Goal: Task Accomplishment & Management: Complete application form

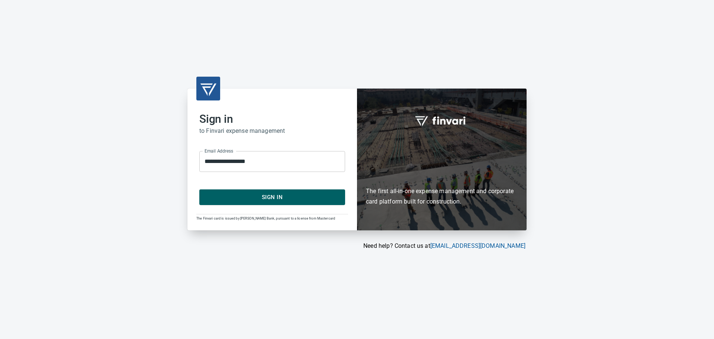
click at [284, 192] on span "Sign In" at bounding box center [272, 197] width 129 height 10
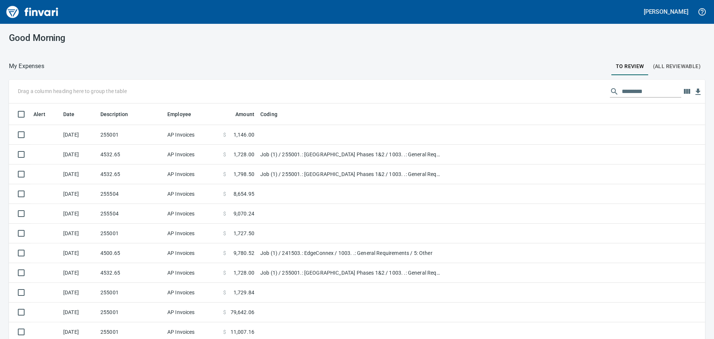
scroll to position [252, 680]
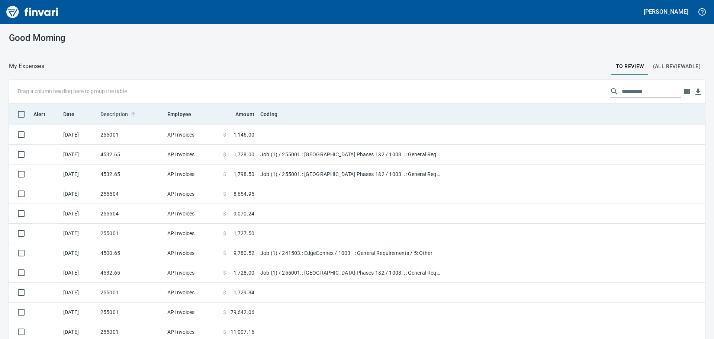
click at [118, 113] on span "Description" at bounding box center [114, 114] width 28 height 9
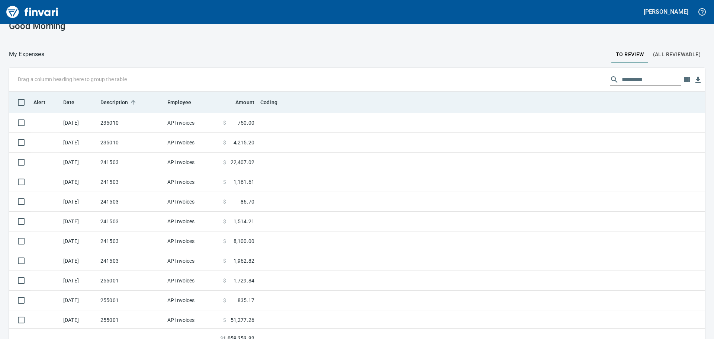
scroll to position [22, 0]
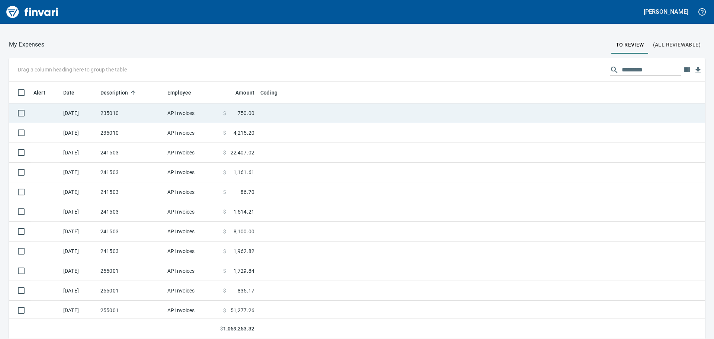
click at [141, 109] on td "235010" at bounding box center [130, 113] width 67 height 20
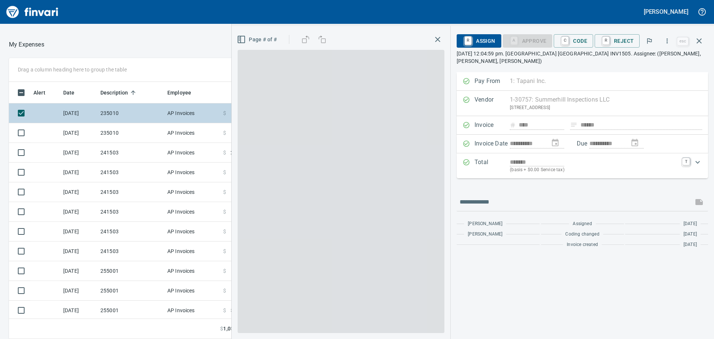
scroll to position [252, 494]
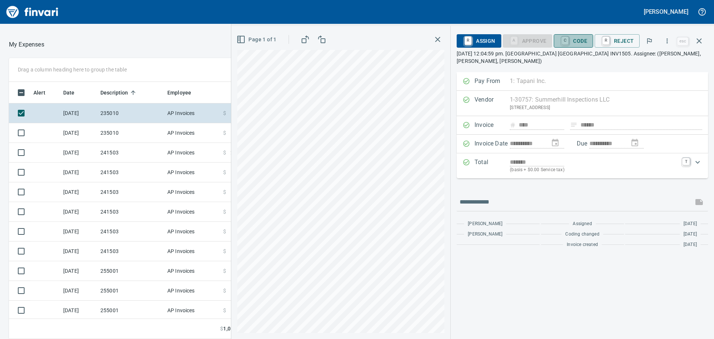
click at [577, 41] on span "C Code" at bounding box center [574, 41] width 28 height 13
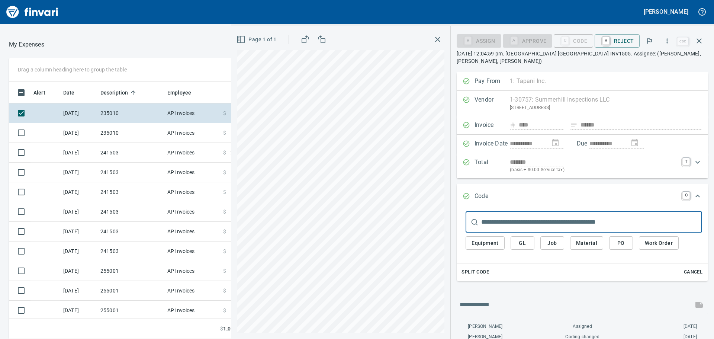
click at [557, 242] on span "Job" at bounding box center [553, 242] width 12 height 9
click at [552, 241] on span "Job" at bounding box center [553, 242] width 12 height 9
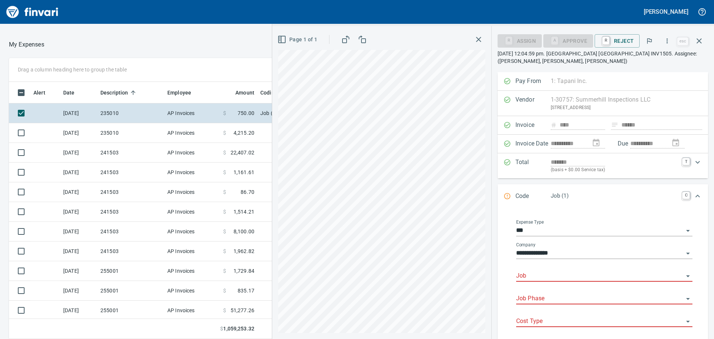
click at [542, 275] on input "Job" at bounding box center [599, 276] width 167 height 10
click at [570, 295] on li "235010.: [GEOGRAPHIC_DATA] Phase 1 w/ Phase II Grading" at bounding box center [603, 295] width 170 height 18
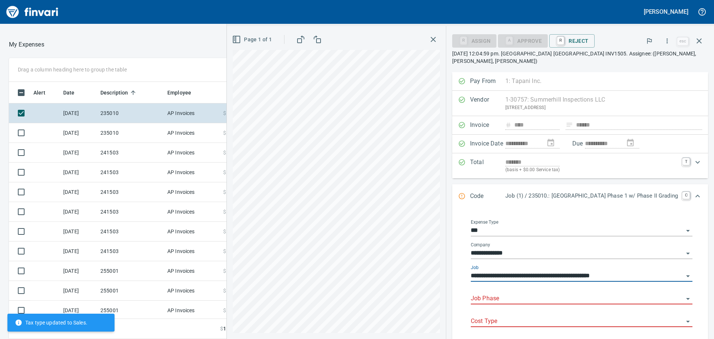
type input "**********"
click at [530, 296] on input "Job Phase" at bounding box center [577, 299] width 213 height 10
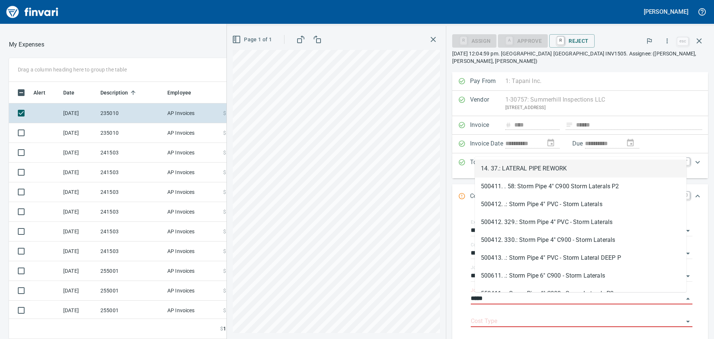
click at [576, 172] on li "14. 37.: LATERAL PIPE REWORK" at bounding box center [581, 169] width 212 height 18
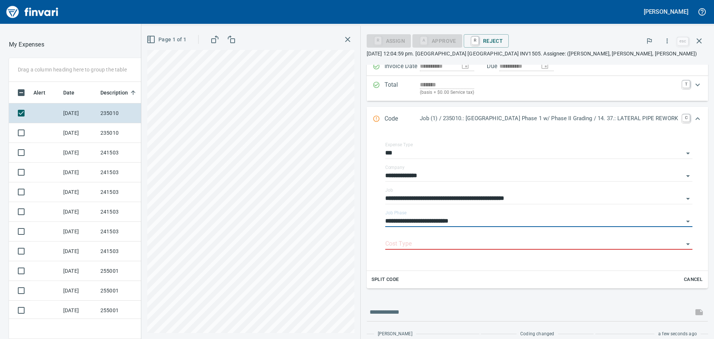
scroll to position [74, 0]
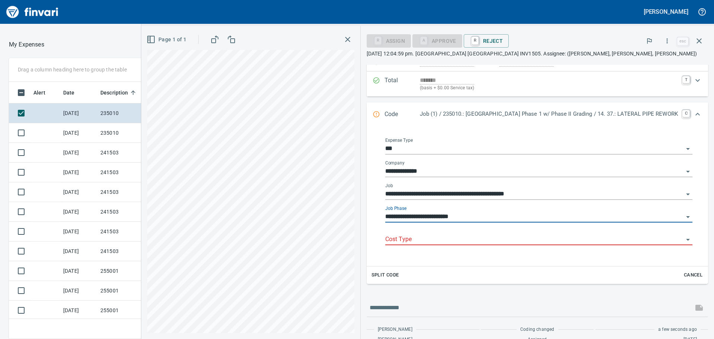
type input "**********"
click at [473, 242] on input "Cost Type" at bounding box center [534, 239] width 298 height 10
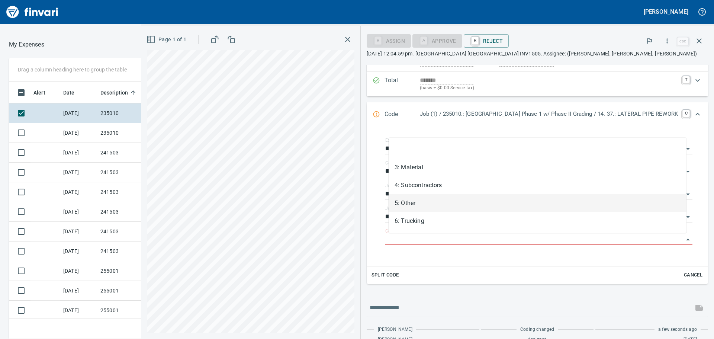
click at [427, 205] on li "5: Other" at bounding box center [538, 203] width 298 height 18
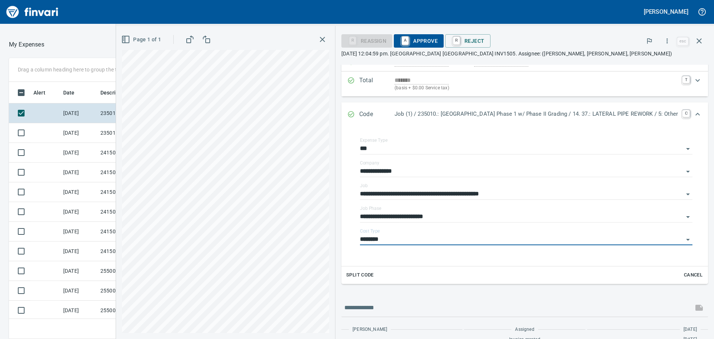
type input "********"
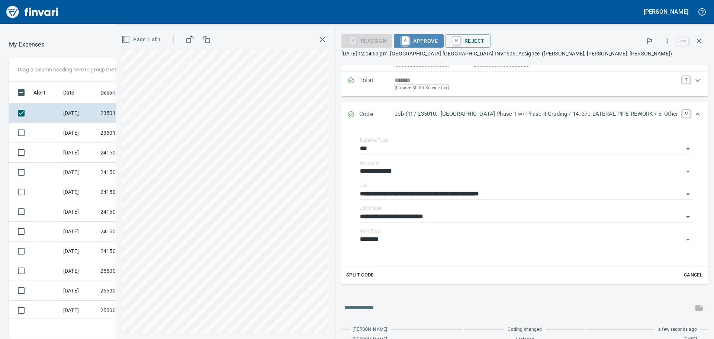
click at [424, 39] on span "A Approve" at bounding box center [419, 41] width 38 height 13
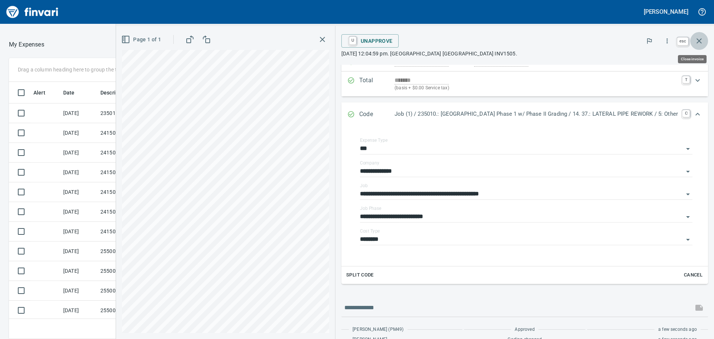
click at [705, 41] on button "button" at bounding box center [700, 41] width 18 height 18
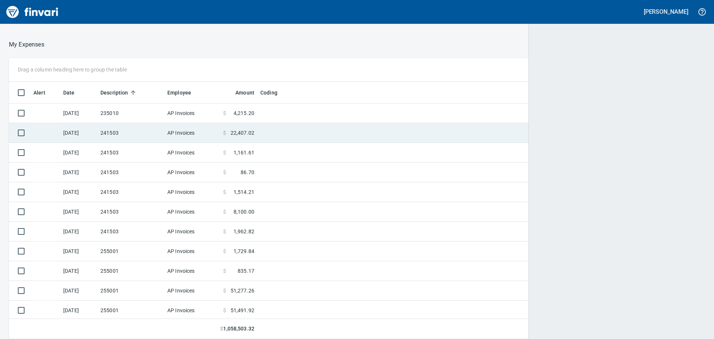
scroll to position [252, 678]
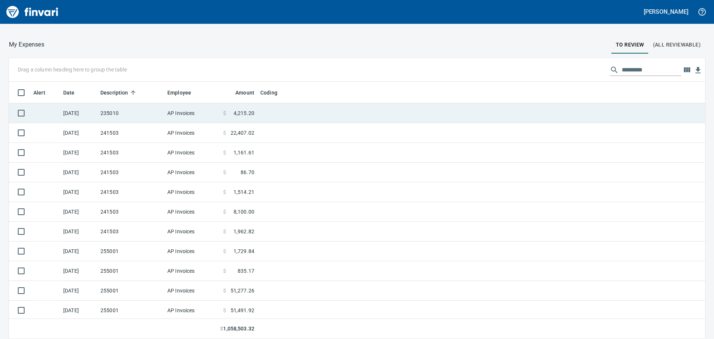
click at [127, 116] on td "235010" at bounding box center [130, 113] width 67 height 20
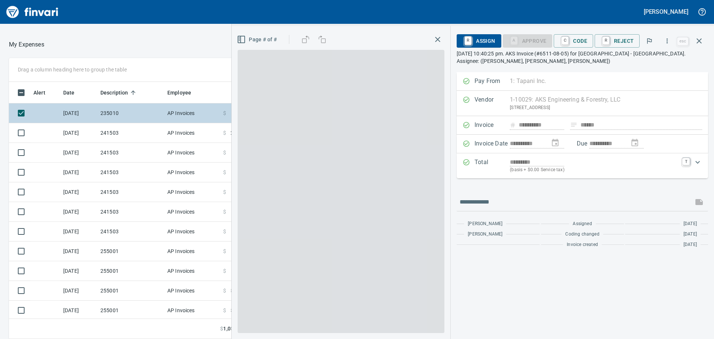
scroll to position [252, 494]
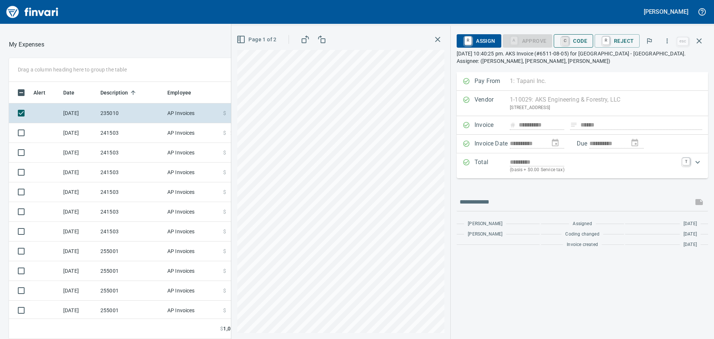
click at [569, 43] on link "C" at bounding box center [565, 41] width 7 height 8
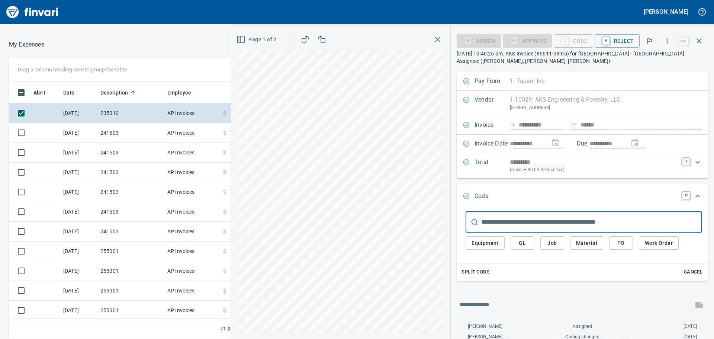
click at [548, 246] on span "Job" at bounding box center [553, 242] width 12 height 9
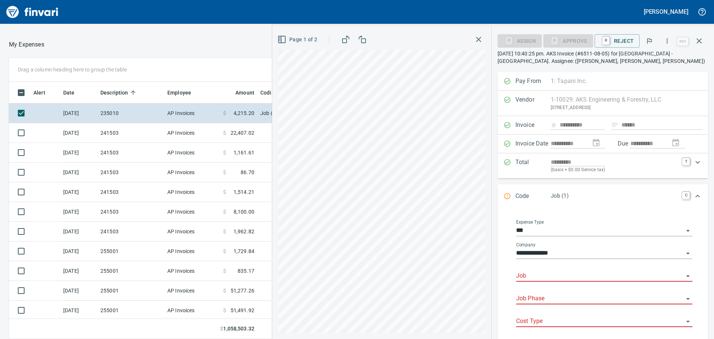
click at [548, 275] on input "Job" at bounding box center [599, 276] width 167 height 10
click at [561, 296] on li "235010.: [GEOGRAPHIC_DATA] Phase 1 w/ Phase II Grading" at bounding box center [603, 295] width 170 height 18
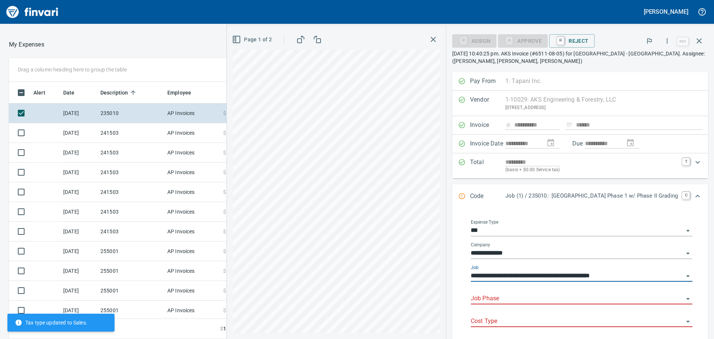
type input "**********"
click at [561, 299] on input "Job Phase" at bounding box center [577, 299] width 213 height 10
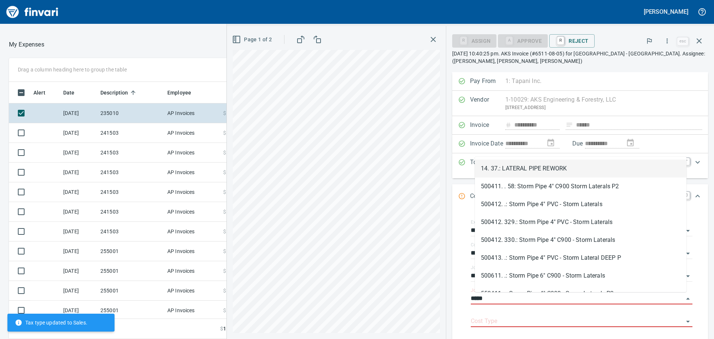
click at [550, 169] on li "14. 37.: LATERAL PIPE REWORK" at bounding box center [581, 169] width 212 height 18
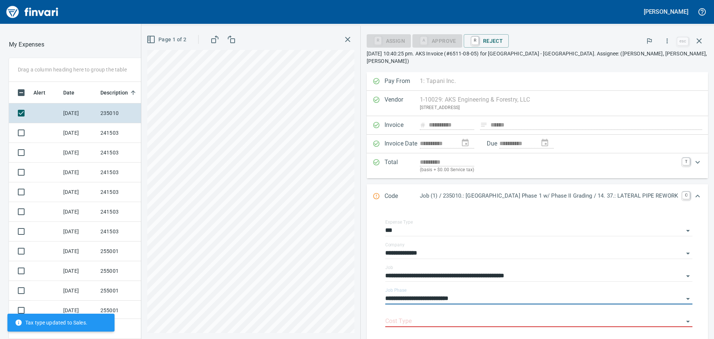
scroll to position [74, 0]
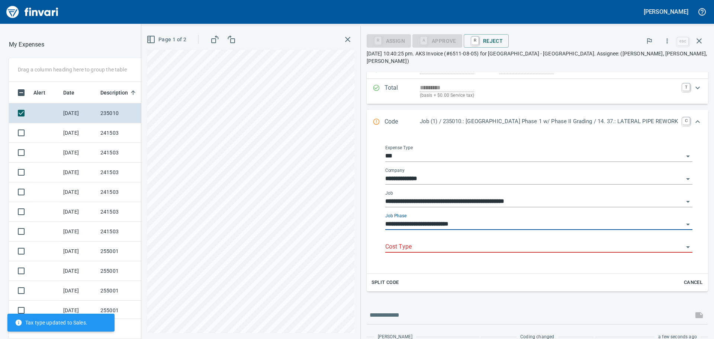
type input "**********"
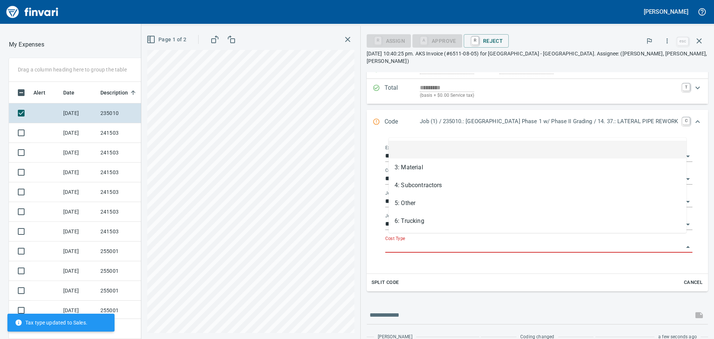
click at [428, 242] on input "Cost Type" at bounding box center [534, 247] width 298 height 10
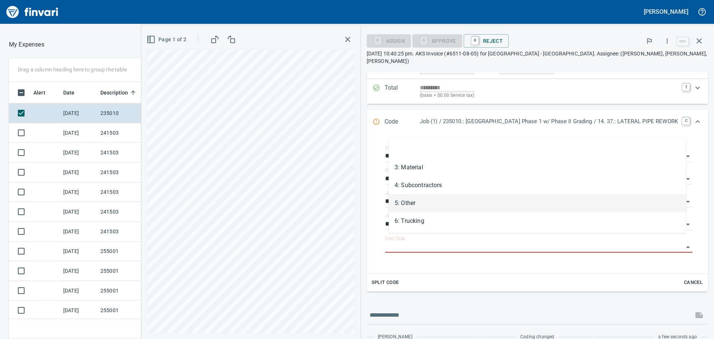
click at [427, 205] on li "5: Other" at bounding box center [538, 203] width 298 height 18
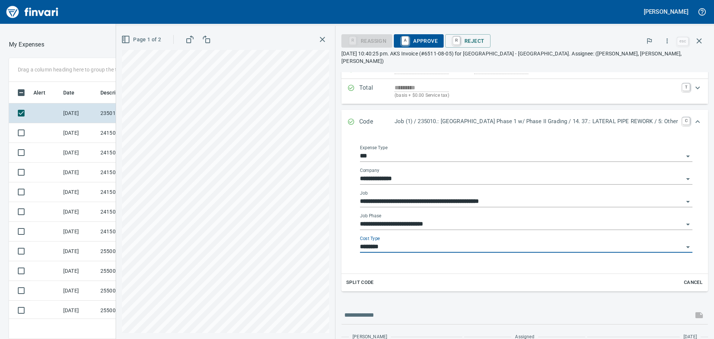
type input "********"
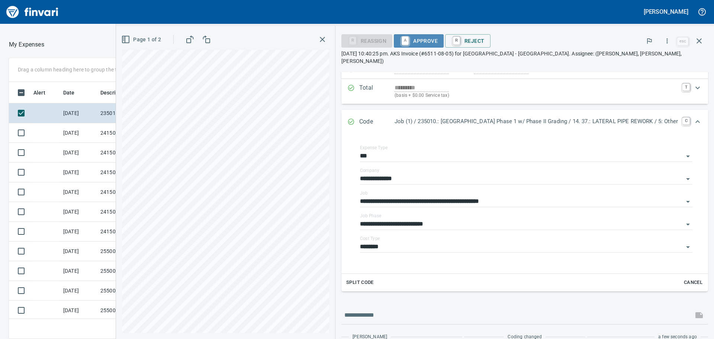
click at [424, 40] on span "A Approve" at bounding box center [419, 41] width 38 height 13
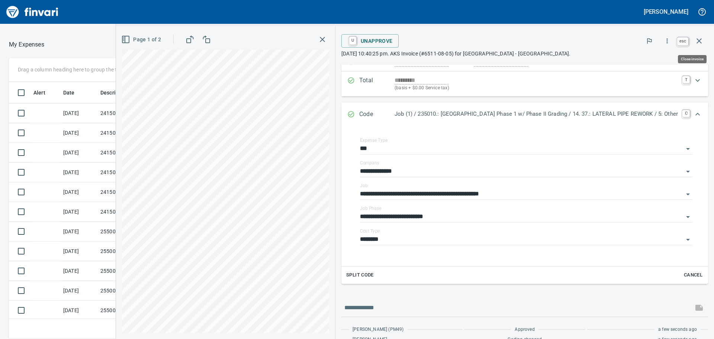
click at [702, 41] on icon "button" at bounding box center [699, 40] width 9 height 9
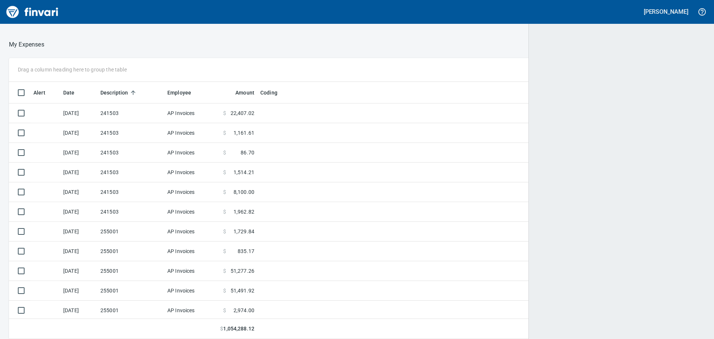
scroll to position [1, 1]
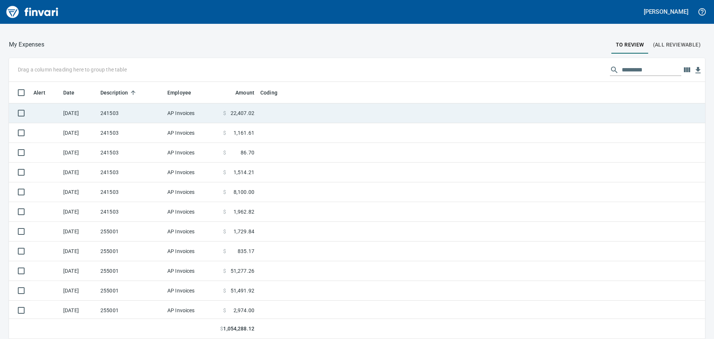
click at [153, 110] on td "241503" at bounding box center [130, 113] width 67 height 20
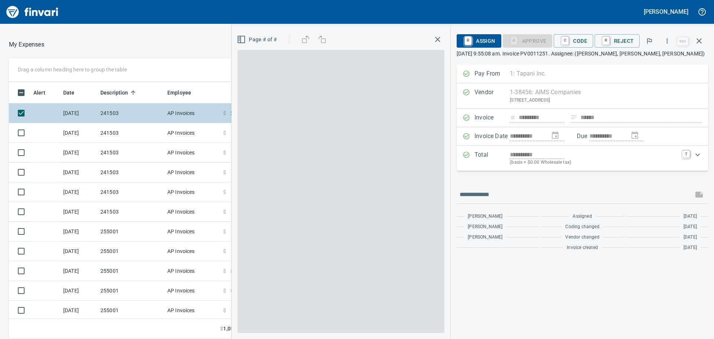
scroll to position [252, 494]
